Goal: Information Seeking & Learning: Learn about a topic

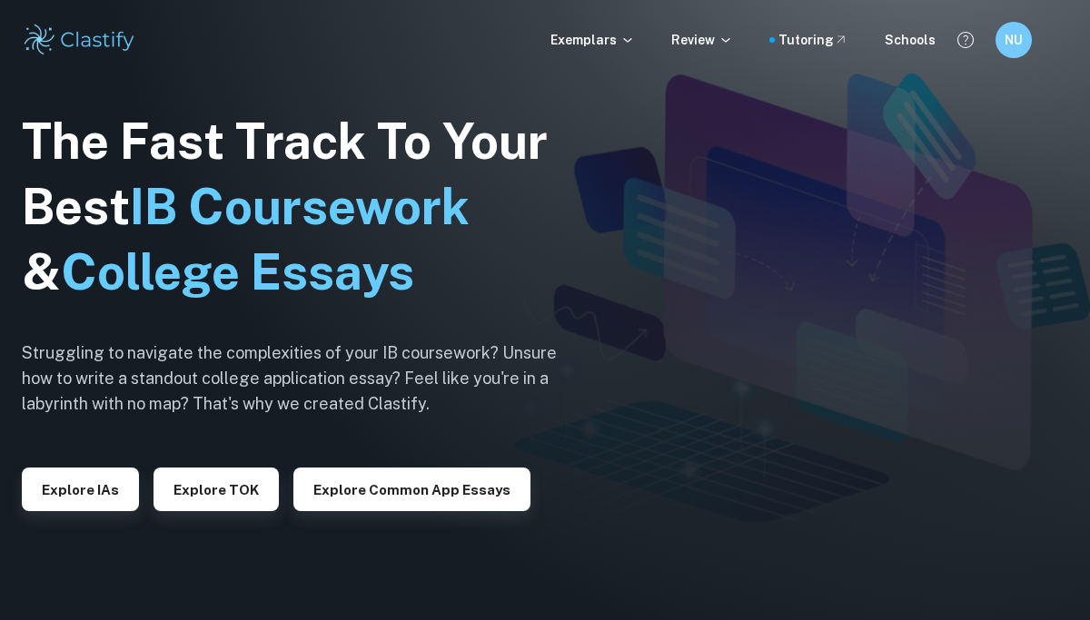
click at [614, 27] on div "Exemplars Review Tutoring Schools NU" at bounding box center [545, 40] width 1090 height 36
click at [614, 46] on p "Exemplars" at bounding box center [592, 40] width 84 height 20
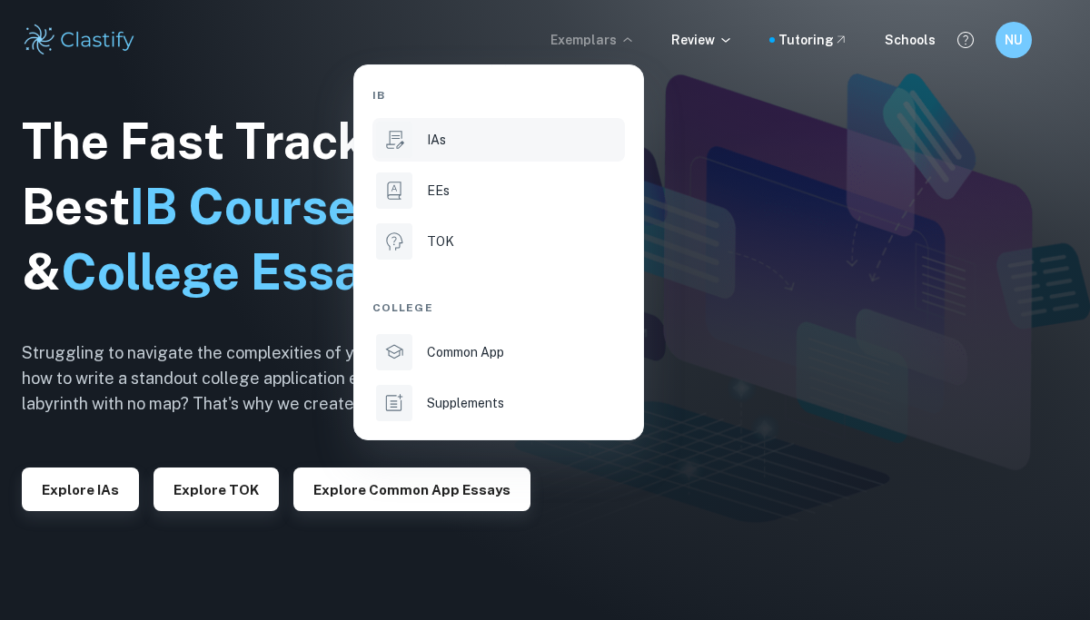
click at [500, 143] on div "IAs" at bounding box center [524, 140] width 194 height 20
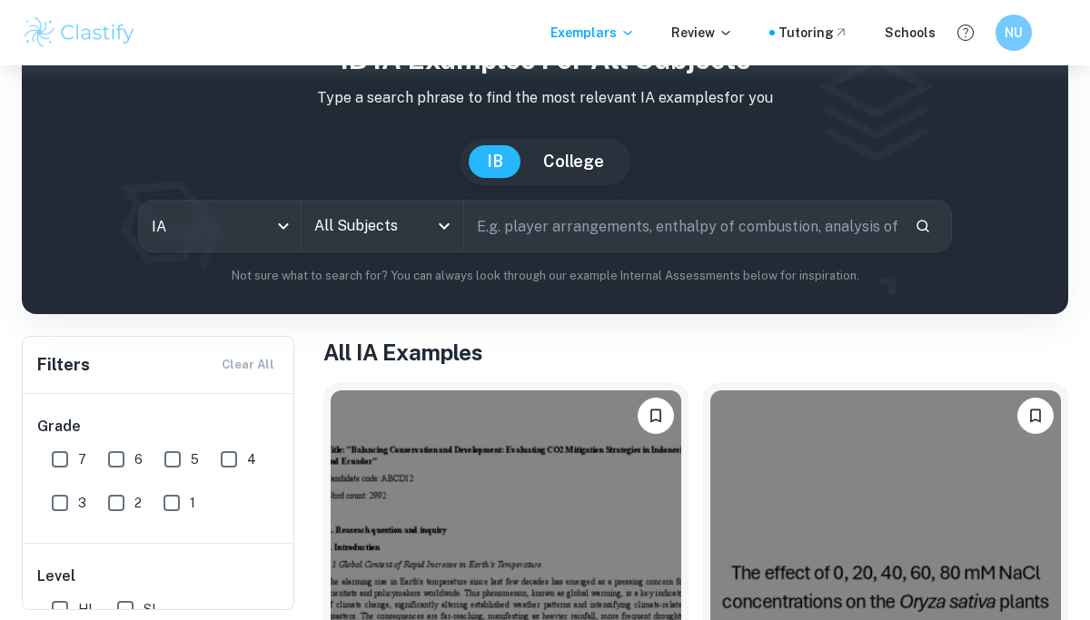
scroll to position [98, 0]
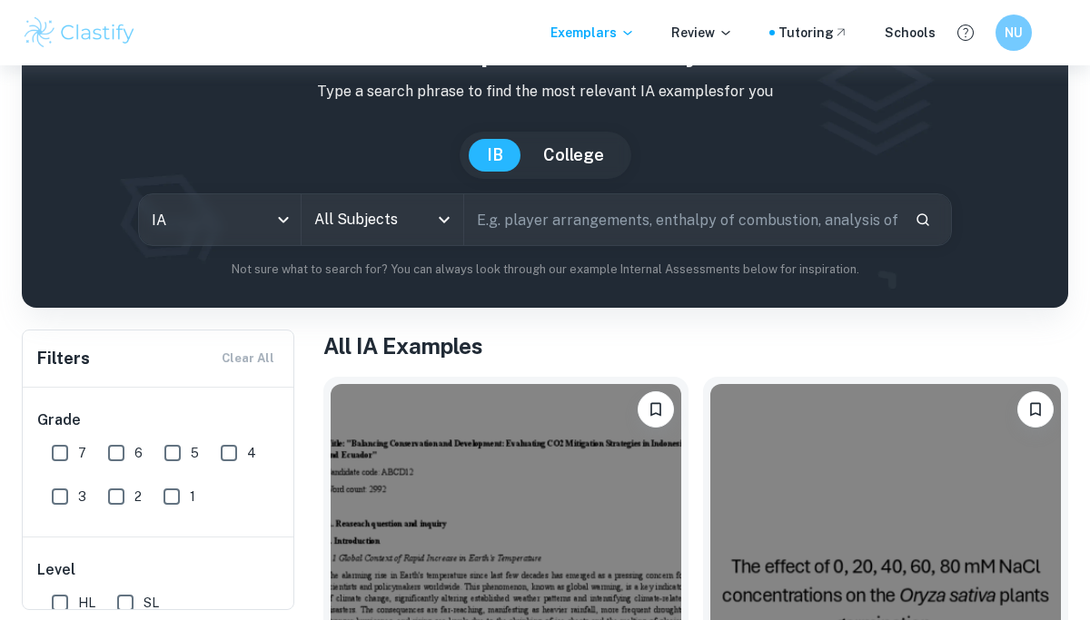
click at [415, 240] on div "All Subjects" at bounding box center [382, 219] width 162 height 51
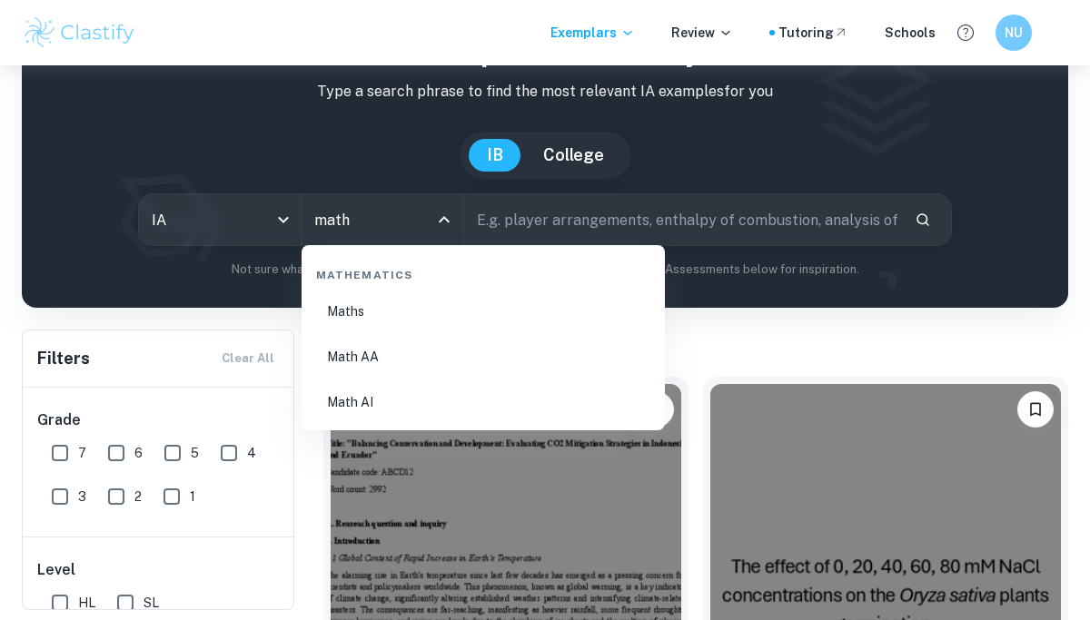
click at [430, 376] on li "Math AA" at bounding box center [483, 357] width 349 height 42
type input "Math AA"
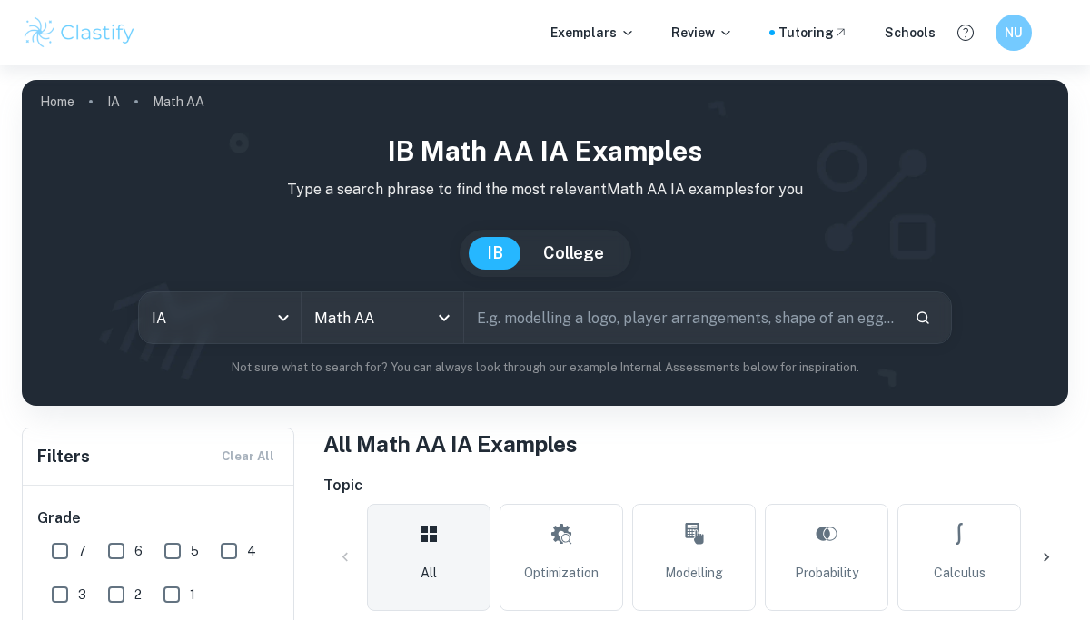
click at [73, 544] on input "7" at bounding box center [60, 551] width 36 height 36
checkbox input "true"
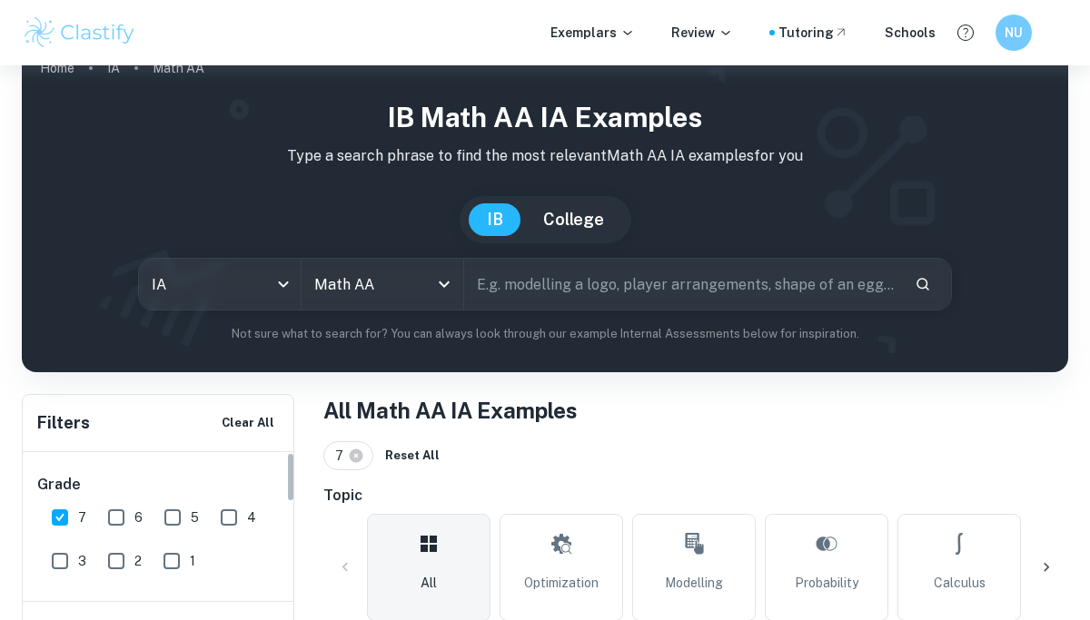
scroll to position [64, 0]
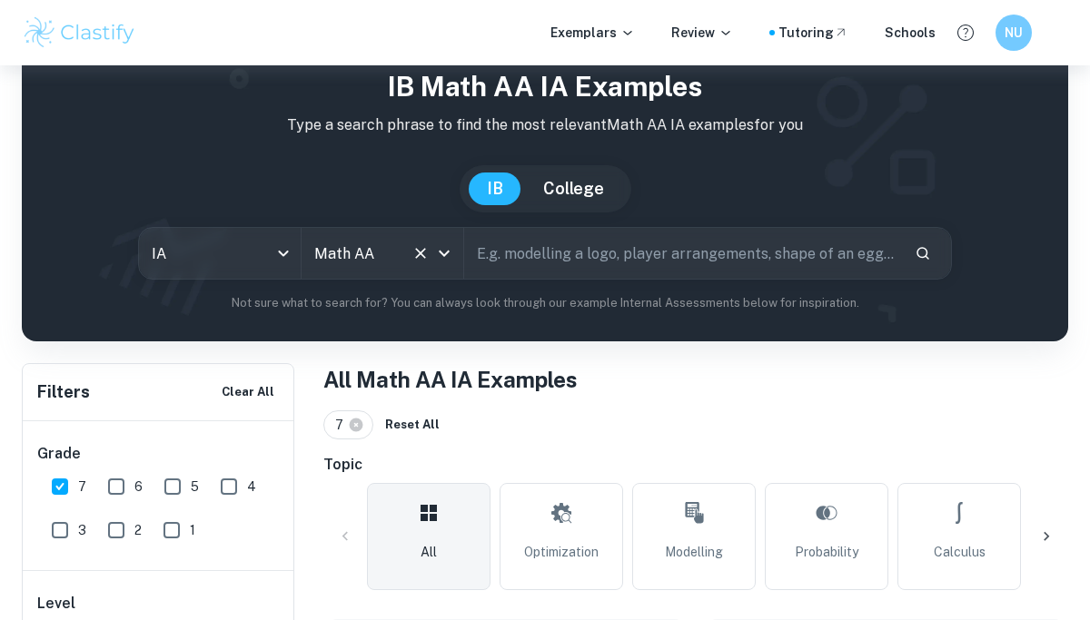
click at [446, 259] on icon "Open" at bounding box center [444, 253] width 22 height 22
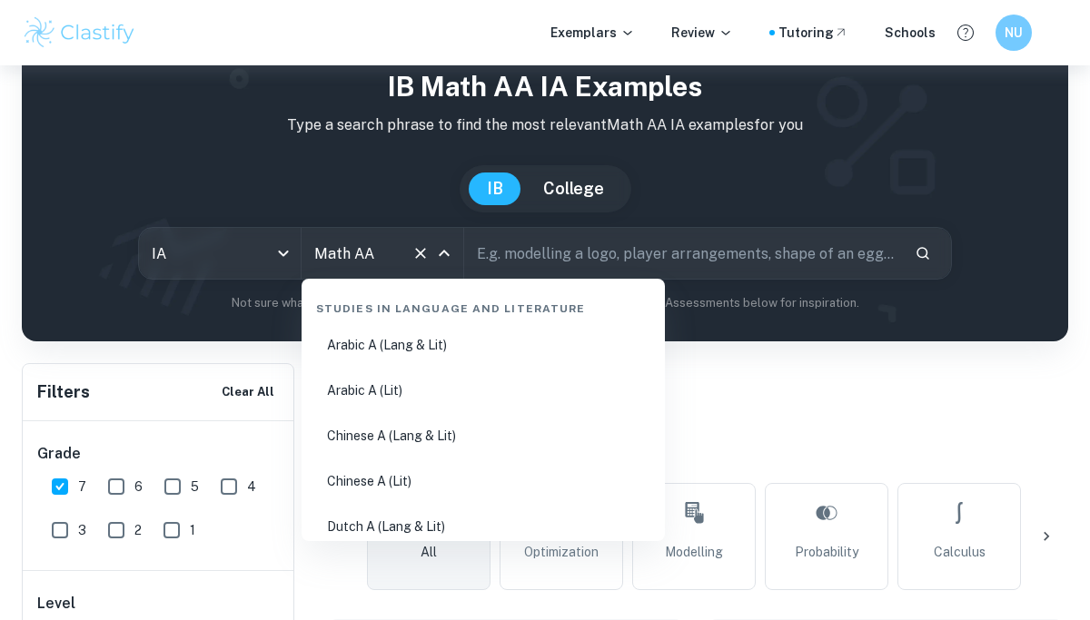
scroll to position [3012, 0]
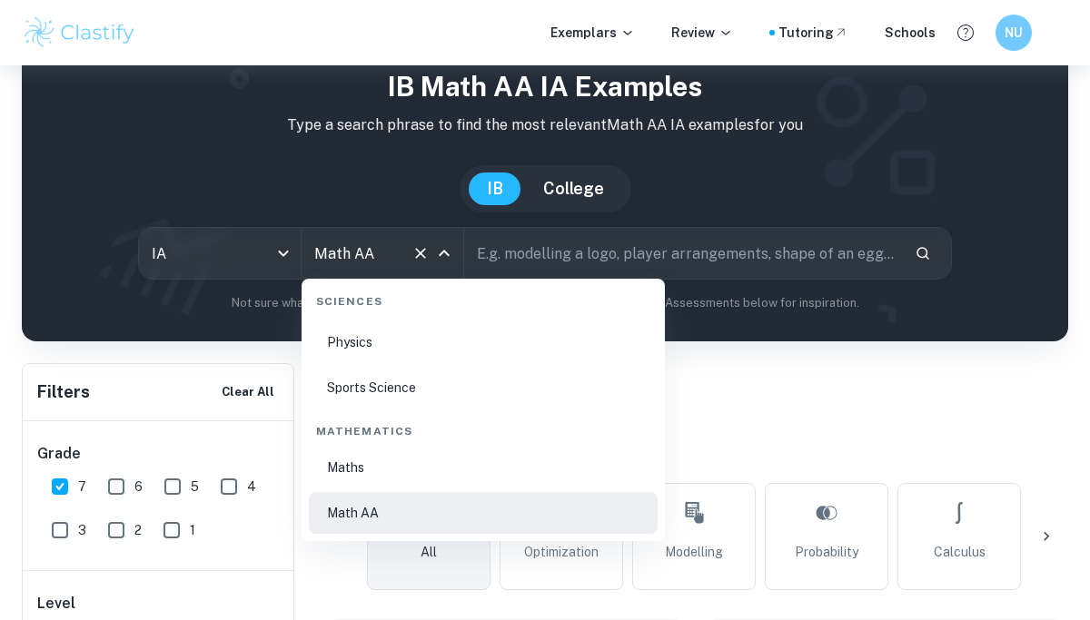
click at [402, 351] on li "Physics" at bounding box center [483, 342] width 349 height 42
type input "Physics"
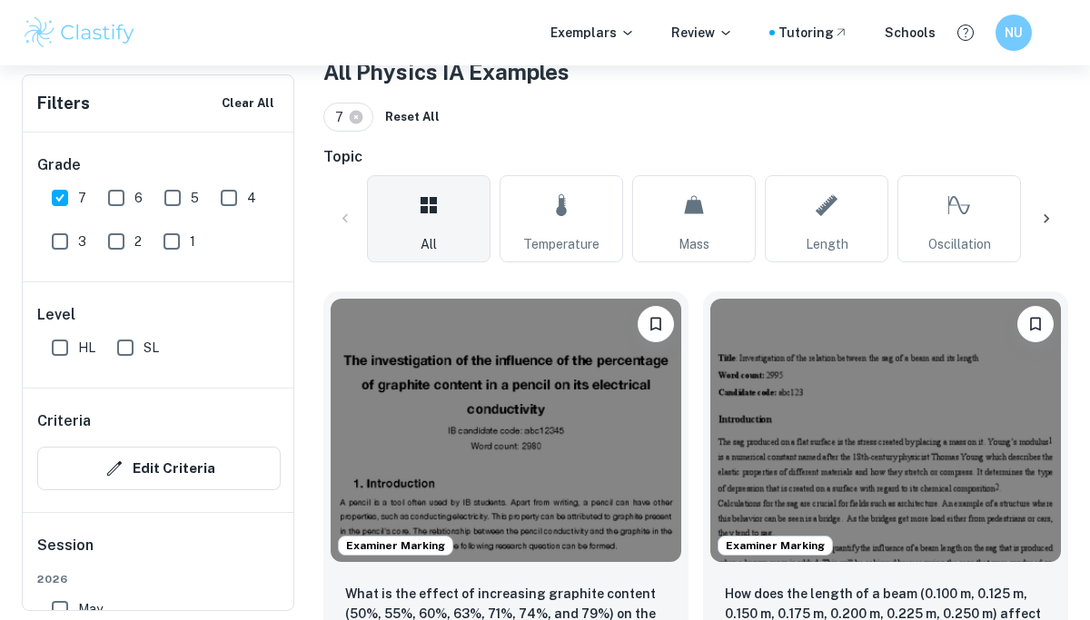
scroll to position [369, 0]
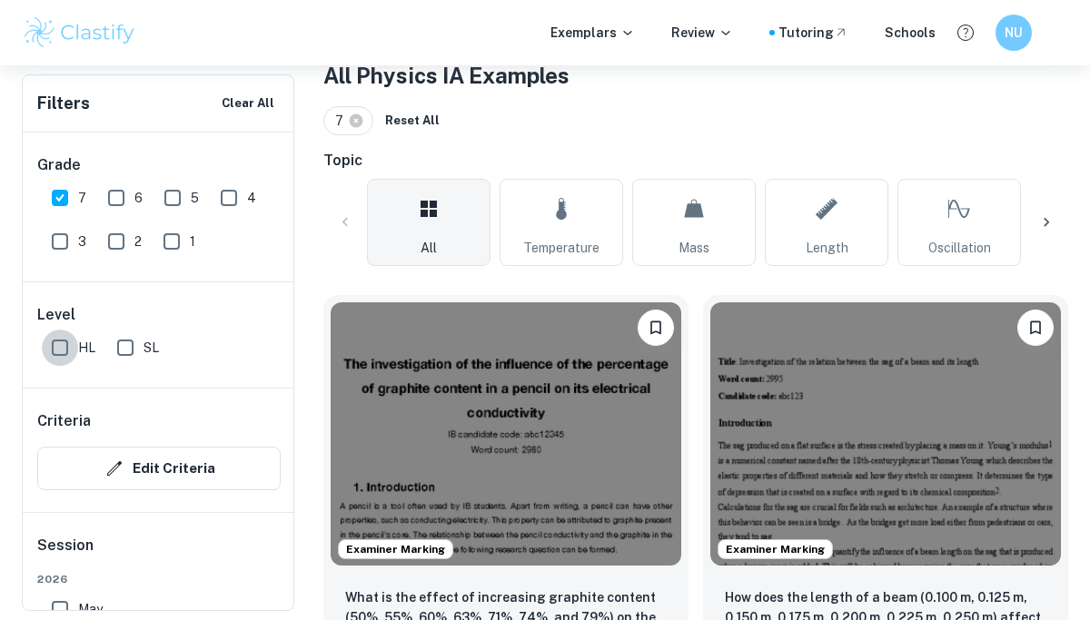
click at [57, 352] on input "HL" at bounding box center [60, 348] width 36 height 36
checkbox input "true"
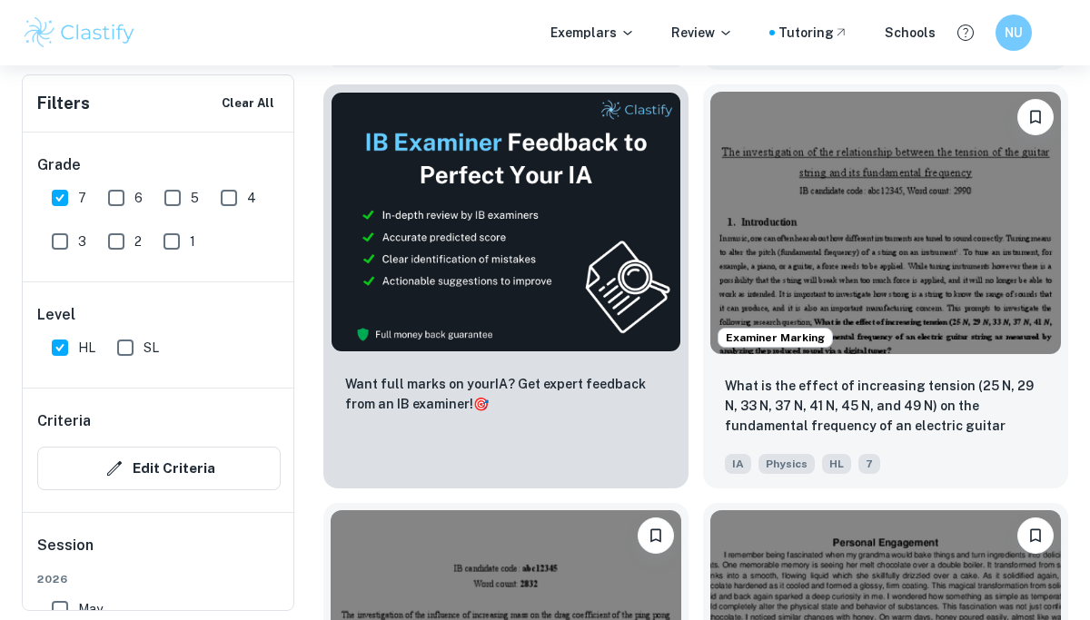
scroll to position [1007, 0]
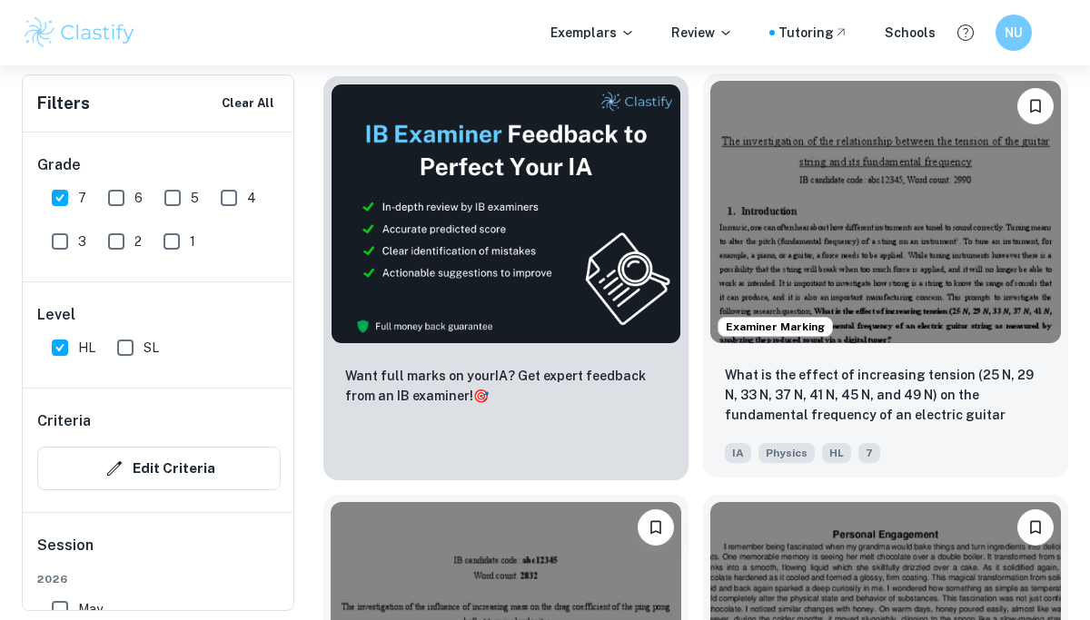
click at [880, 210] on img at bounding box center [885, 212] width 351 height 263
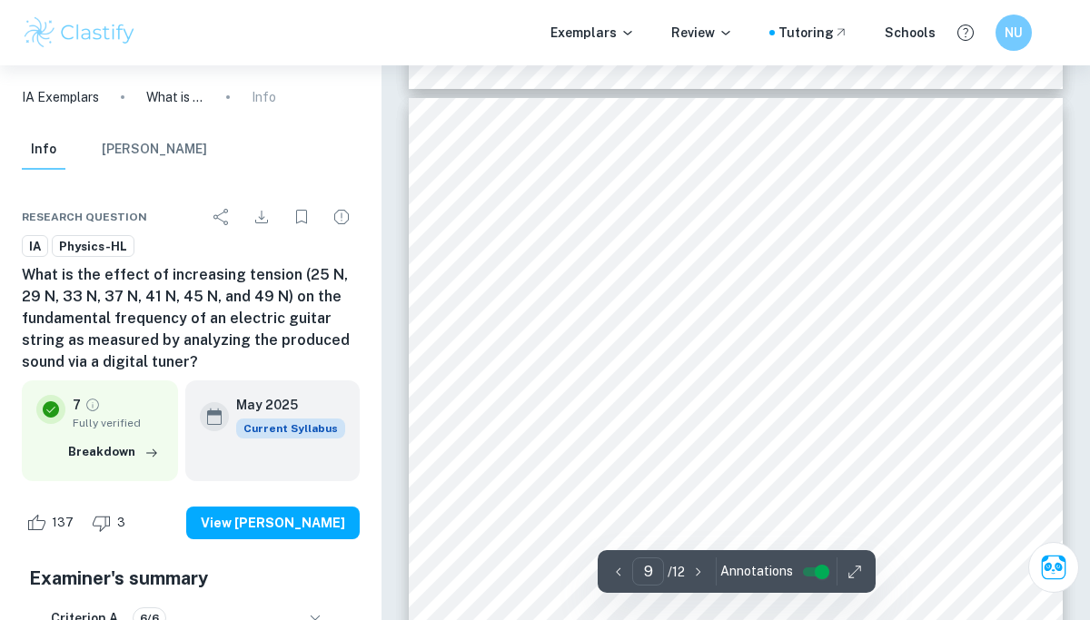
scroll to position [7546, 0]
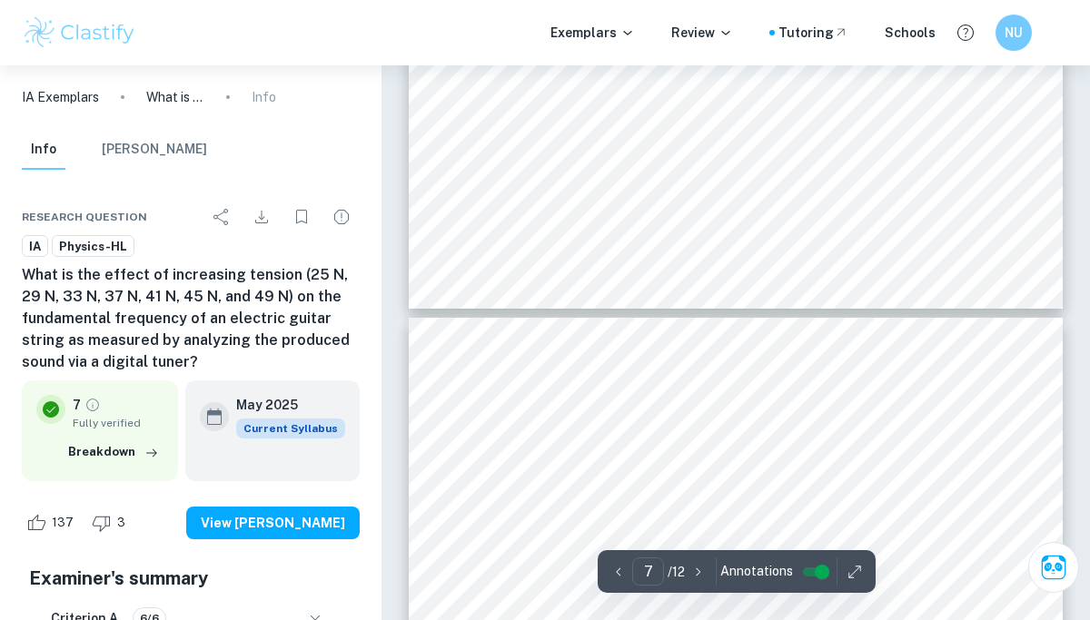
type input "8"
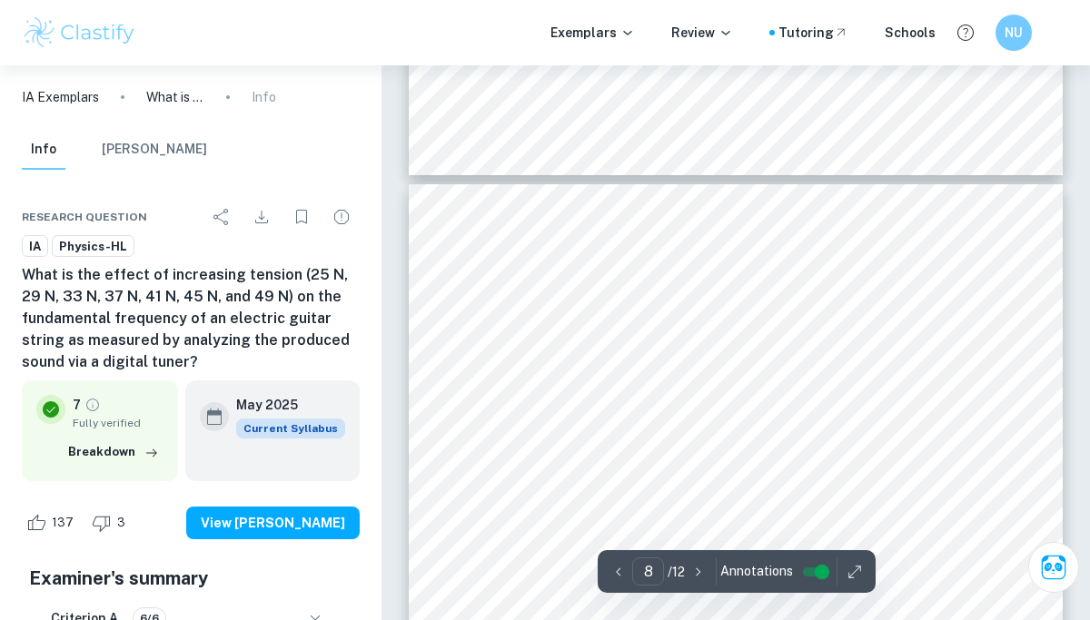
scroll to position [6544, 0]
